Goal: Find specific page/section: Find specific page/section

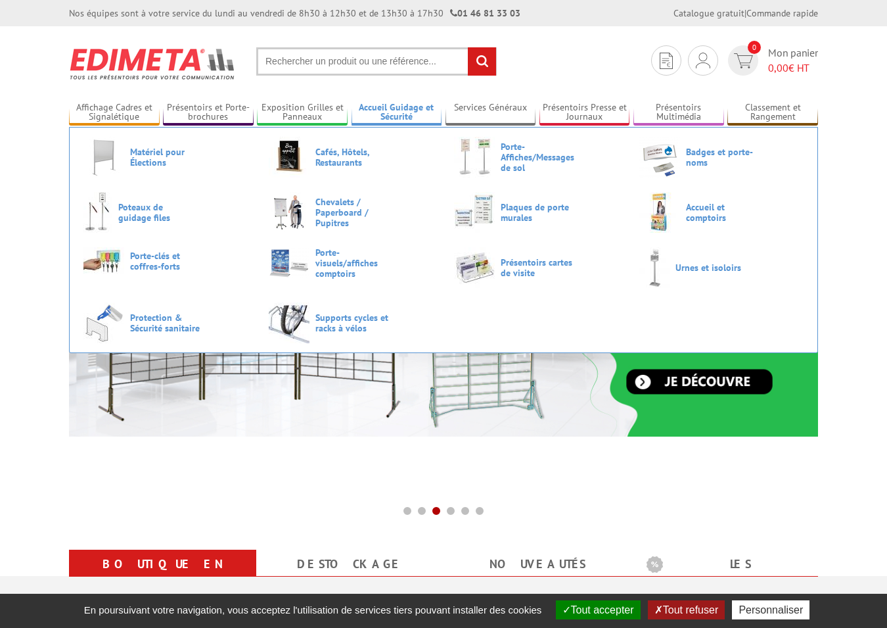
click at [419, 112] on link "Accueil Guidage et Sécurité" at bounding box center [397, 113] width 91 height 22
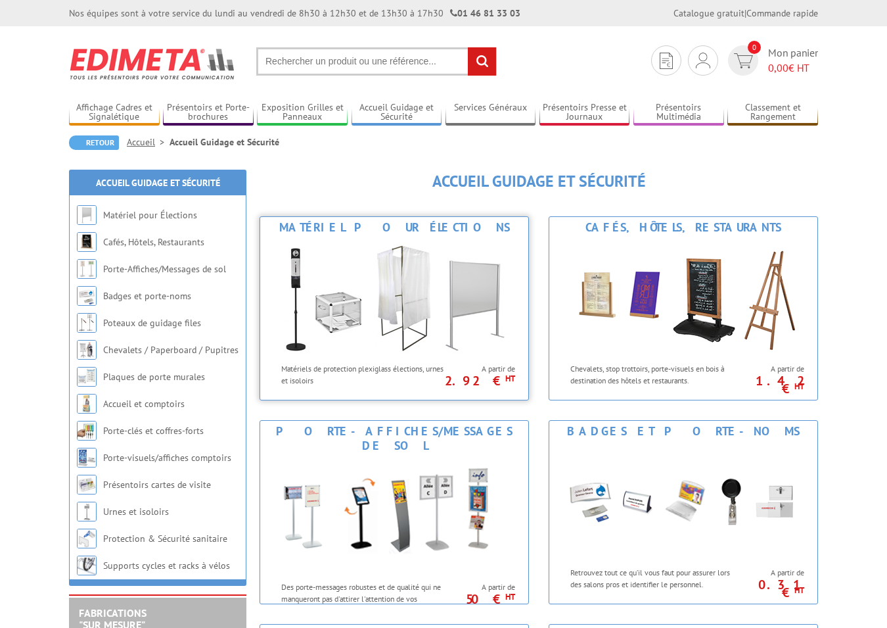
click at [446, 259] on img at bounding box center [394, 297] width 243 height 118
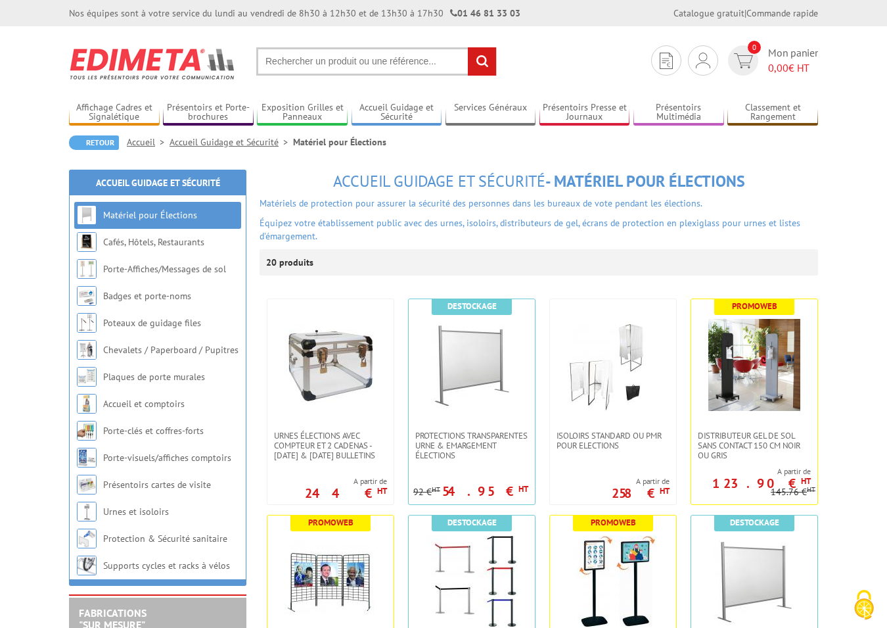
click at [646, 356] on img at bounding box center [613, 365] width 92 height 92
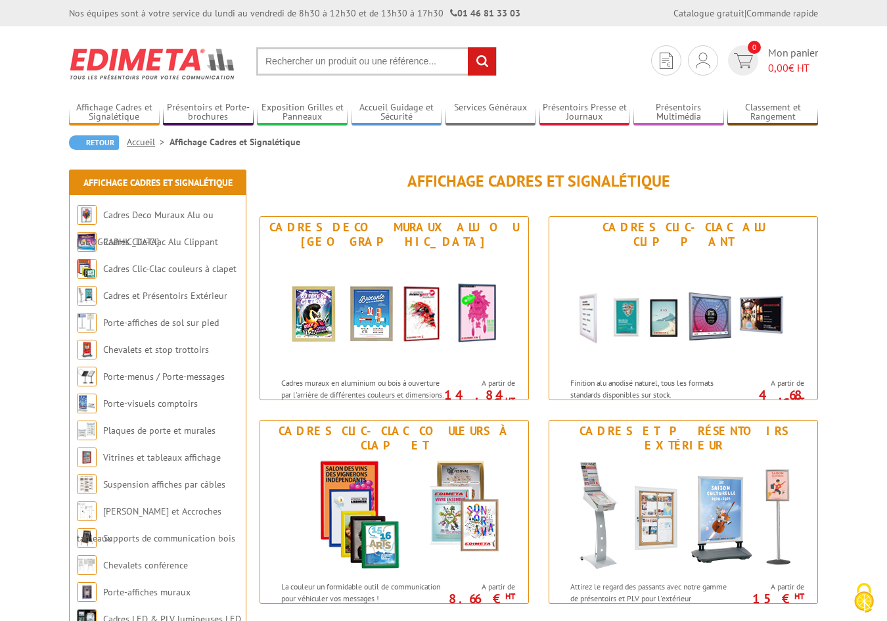
click at [455, 143] on div "Retour Accueil Affichage Cadres et Signalétique" at bounding box center [443, 147] width 749 height 24
